Goal: Task Accomplishment & Management: Manage account settings

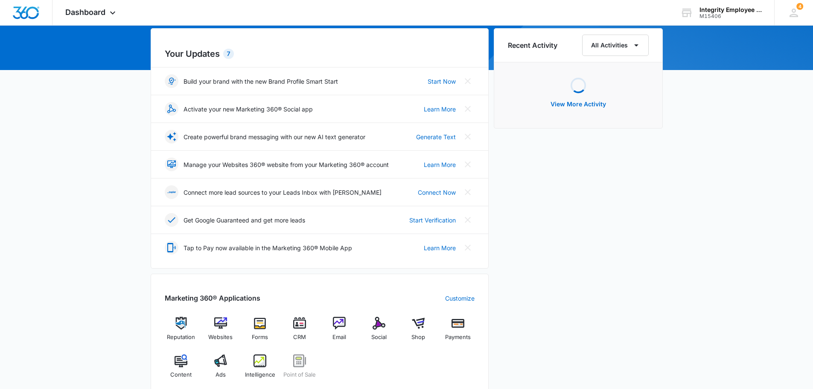
scroll to position [171, 0]
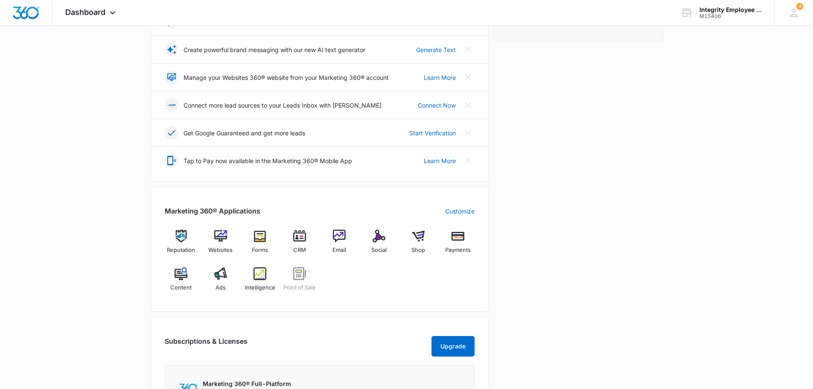
click at [281, 232] on div "Reputation Websites Forms CRM Email Social Shop Payments Content Ads Intelligen…" at bounding box center [320, 264] width 310 height 68
click at [296, 240] on img at bounding box center [299, 236] width 13 height 13
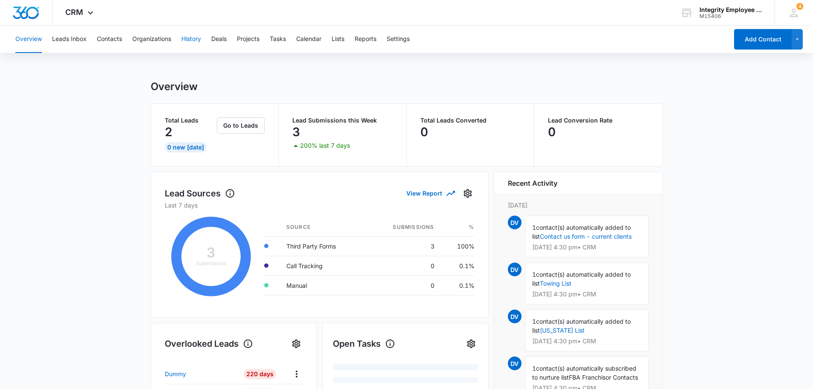
click at [196, 43] on button "History" at bounding box center [191, 39] width 20 height 27
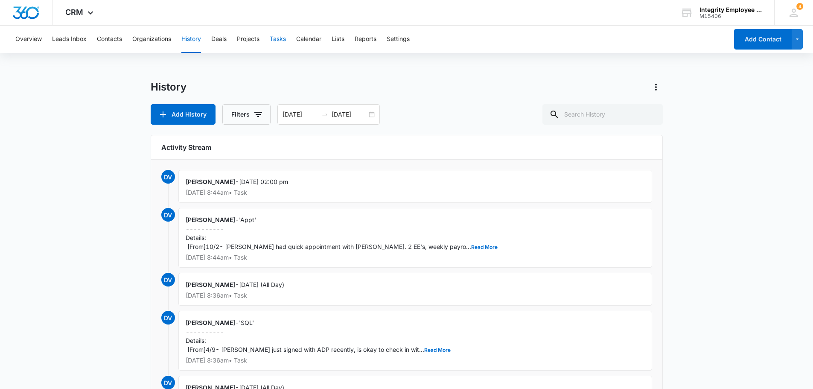
click at [271, 43] on button "Tasks" at bounding box center [278, 39] width 16 height 27
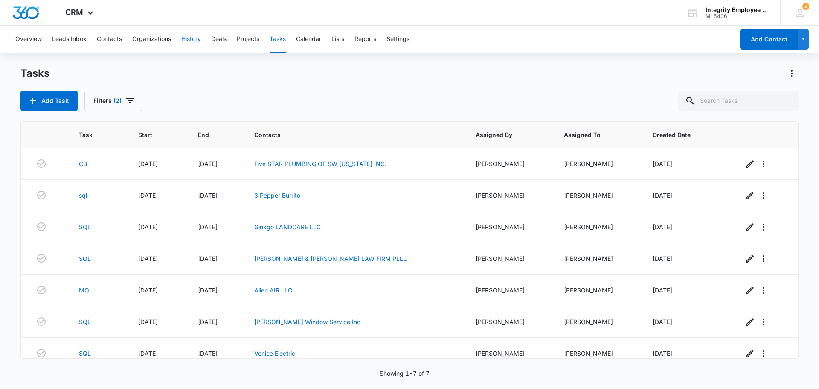
click at [199, 39] on button "History" at bounding box center [191, 39] width 20 height 27
